Goal: Task Accomplishment & Management: Manage account settings

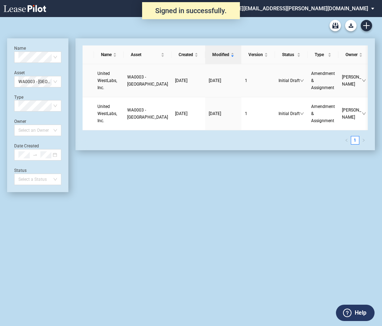
click at [205, 84] on td "[DATE]" at bounding box center [223, 80] width 36 height 33
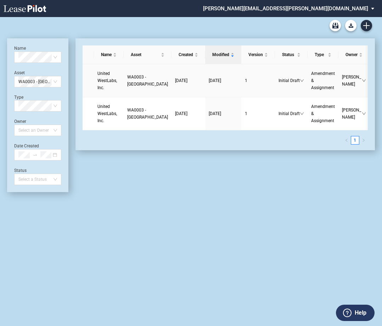
click at [140, 87] on span "WA0003 - [GEOGRAPHIC_DATA]" at bounding box center [147, 81] width 41 height 12
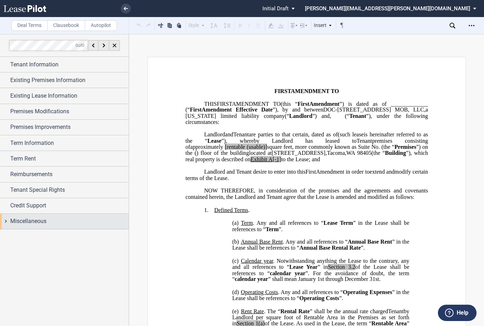
click at [8, 219] on div "Miscellaneous" at bounding box center [64, 221] width 129 height 15
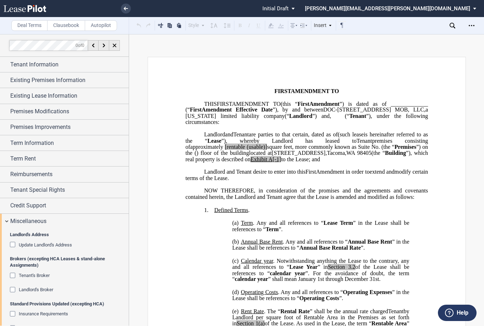
click at [12, 289] on div "Landlord's Broker" at bounding box center [13, 290] width 7 height 7
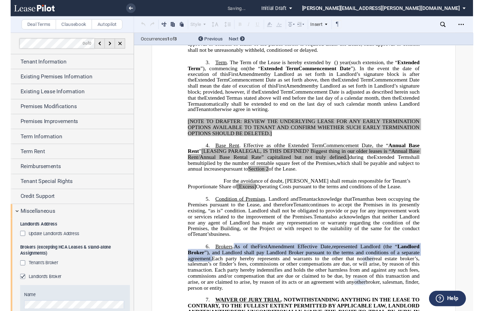
scroll to position [482, 0]
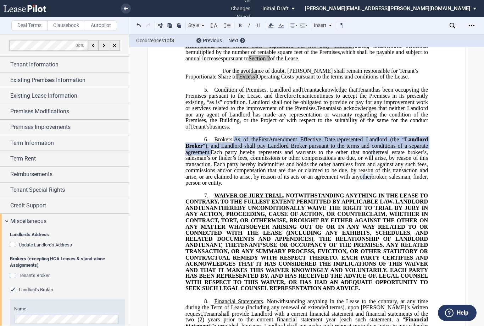
drag, startPoint x: 270, startPoint y: 197, endPoint x: 214, endPoint y: 150, distance: 73.1
click at [214, 150] on p "6. Brokers . As of the ﻿ ﻿ First Amendment Effective Date, ﻿ ﻿ represented Land…" at bounding box center [306, 161] width 243 height 50
drag, startPoint x: 222, startPoint y: 153, endPoint x: 245, endPoint y: 177, distance: 32.9
click at [245, 177] on span "real estate broker’s, salesman’s or finder’s fees, commissions or other compens…" at bounding box center [307, 164] width 244 height 31
drag, startPoint x: 261, startPoint y: 193, endPoint x: 206, endPoint y: 150, distance: 69.8
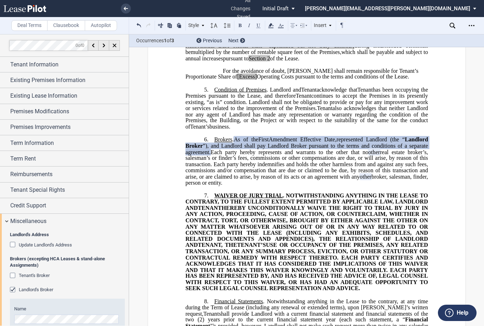
click at [206, 150] on p "6. Brokers . As of the ﻿ ﻿ First Amendment Effective Date, ﻿ ﻿ represented Land…" at bounding box center [306, 161] width 243 height 50
drag, startPoint x: 240, startPoint y: 166, endPoint x: 246, endPoint y: 171, distance: 7.8
click at [246, 171] on span "real estate broker’s, salesman’s or finder’s fees, commissions or other compens…" at bounding box center [307, 164] width 244 height 31
drag, startPoint x: 261, startPoint y: 194, endPoint x: 215, endPoint y: 151, distance: 62.5
click at [215, 151] on p "6. Brokers . As of the ﻿ ﻿ First Amendment Effective Date, ﻿ ﻿ represented Land…" at bounding box center [306, 161] width 243 height 50
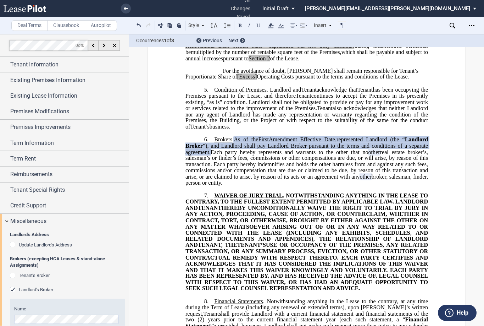
drag, startPoint x: 236, startPoint y: 161, endPoint x: 243, endPoint y: 177, distance: 17.8
click at [243, 177] on span "real estate broker’s, salesman’s or finder’s fees, commissions or other compens…" at bounding box center [307, 164] width 244 height 31
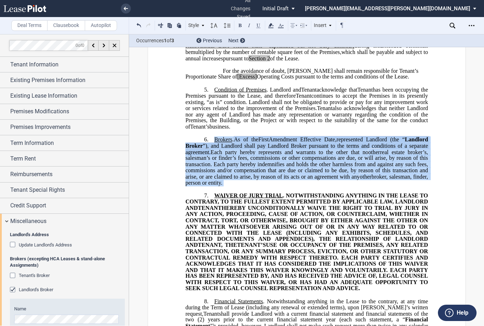
drag, startPoint x: 262, startPoint y: 198, endPoint x: 210, endPoint y: 153, distance: 69.1
click at [210, 153] on div "﻿ ﻿ ﻿ FIRST AMENDMENT TO ﻿ ﻿ ASSIGNMENT, ASSUMPTION AND ﻿ ﻿ FIRST AMENDMENT TO …" at bounding box center [306, 300] width 243 height 1401
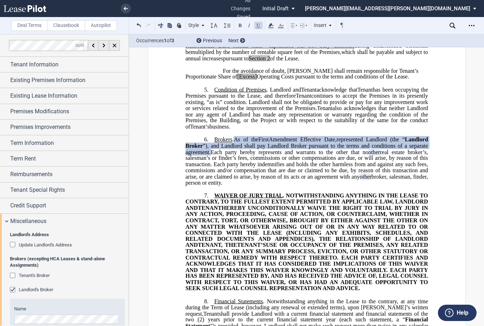
click at [211, 153] on p "6. Brokers . As of the ﻿ ﻿ First Amendment Effective Date, ﻿ ﻿ represented Land…" at bounding box center [306, 161] width 243 height 50
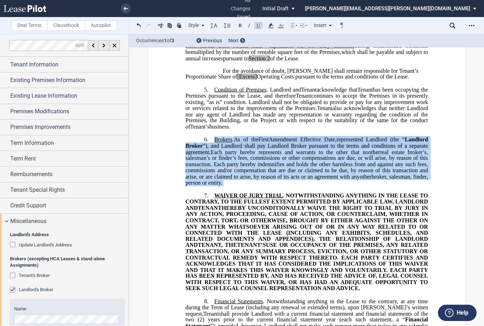
drag, startPoint x: 262, startPoint y: 198, endPoint x: 207, endPoint y: 151, distance: 72.4
click at [207, 151] on div "﻿ ﻿ ﻿ FIRST AMENDMENT TO ﻿ ﻿ ASSIGNMENT, ASSUMPTION AND ﻿ ﻿ FIRST AMENDMENT TO …" at bounding box center [306, 300] width 243 height 1401
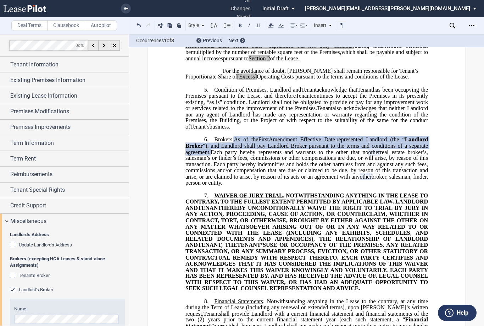
drag, startPoint x: 250, startPoint y: 178, endPoint x: 263, endPoint y: 189, distance: 17.4
click at [263, 180] on span "real estate broker’s, salesman’s or finder’s fees, commissions or other compens…" at bounding box center [307, 164] width 244 height 31
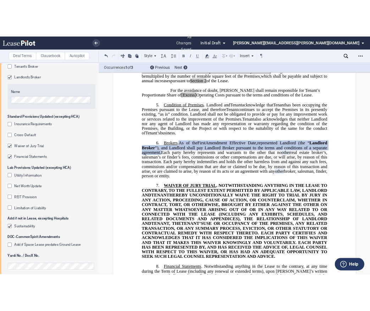
scroll to position [242, 0]
